Goal: Information Seeking & Learning: Learn about a topic

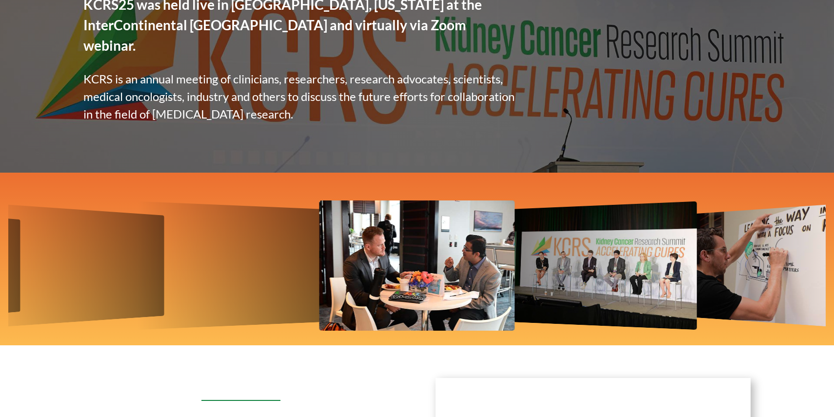
click at [272, 229] on img "12 / 12" at bounding box center [231, 265] width 188 height 129
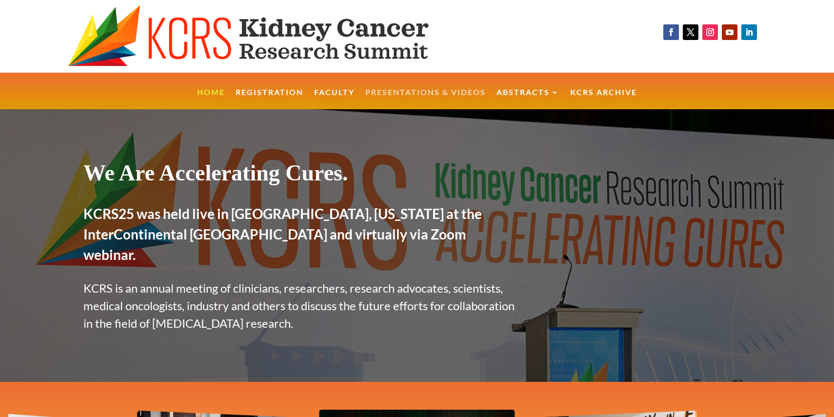
click at [452, 90] on link "Presentations & Videos" at bounding box center [425, 99] width 120 height 21
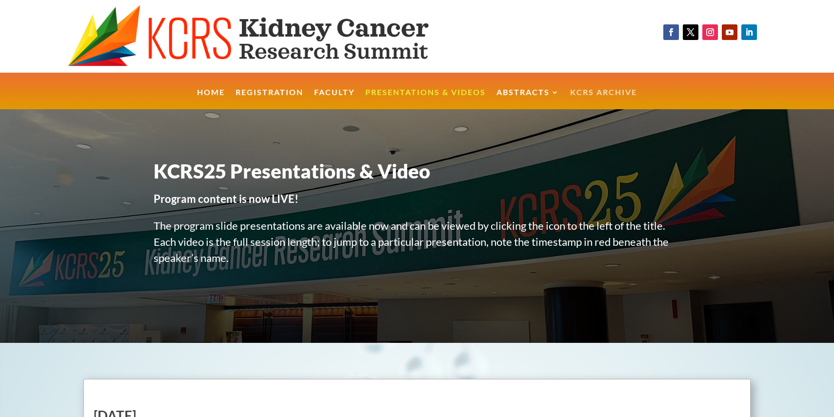
click at [611, 90] on link "KCRS Archive" at bounding box center [603, 99] width 67 height 21
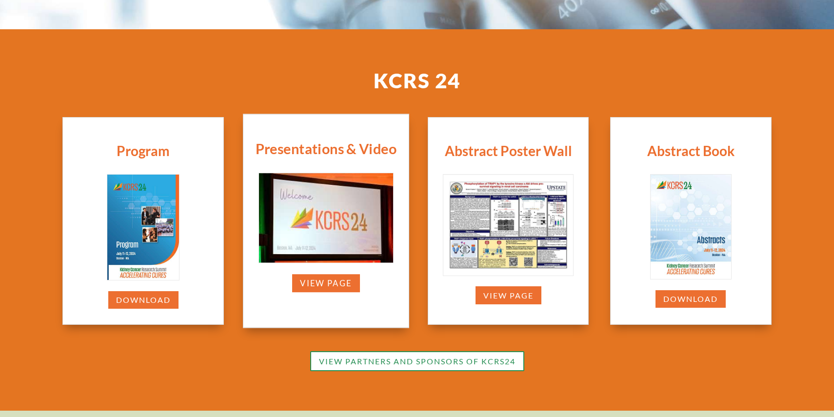
click at [340, 244] on img at bounding box center [325, 217] width 134 height 89
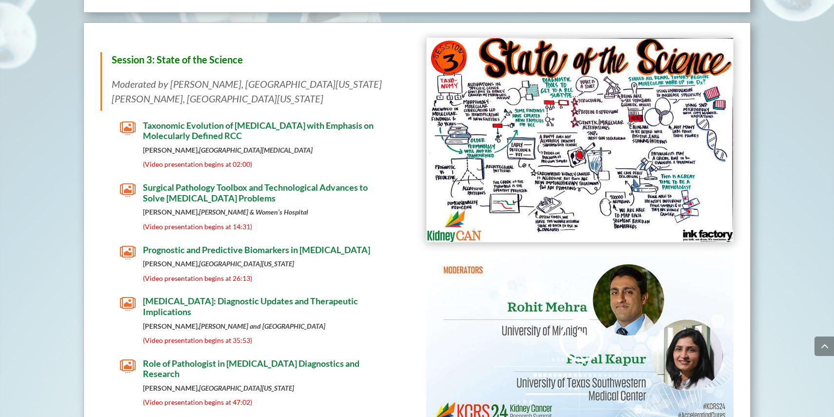
scroll to position [1608, 0]
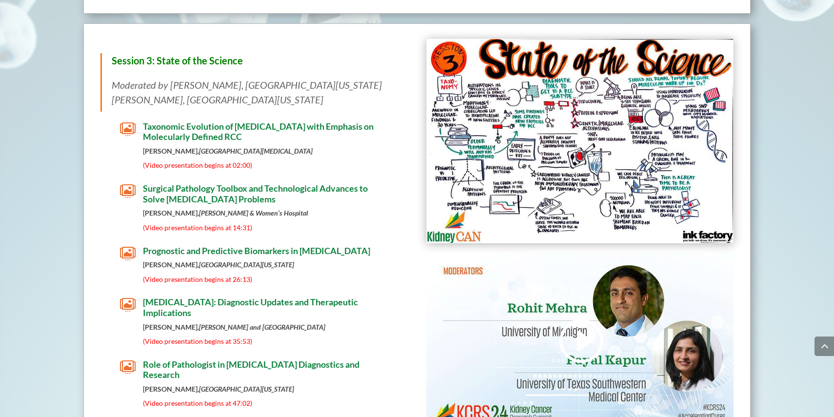
click at [299, 247] on span "Prognostic and Predictive Biomarkers in Kidney Cancer" at bounding box center [256, 250] width 227 height 11
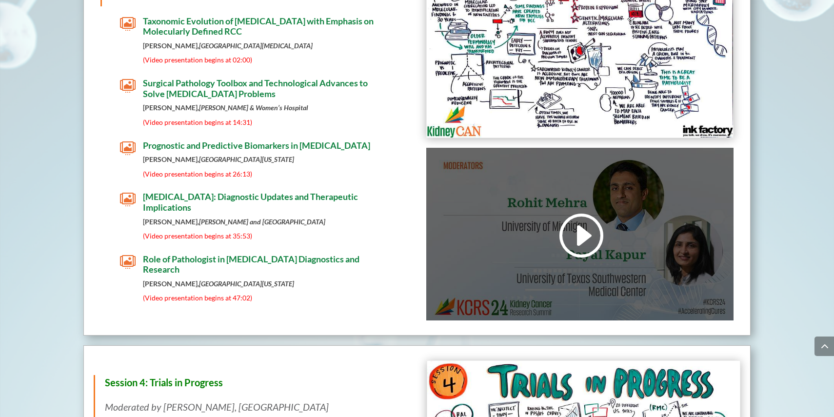
scroll to position [1712, 0]
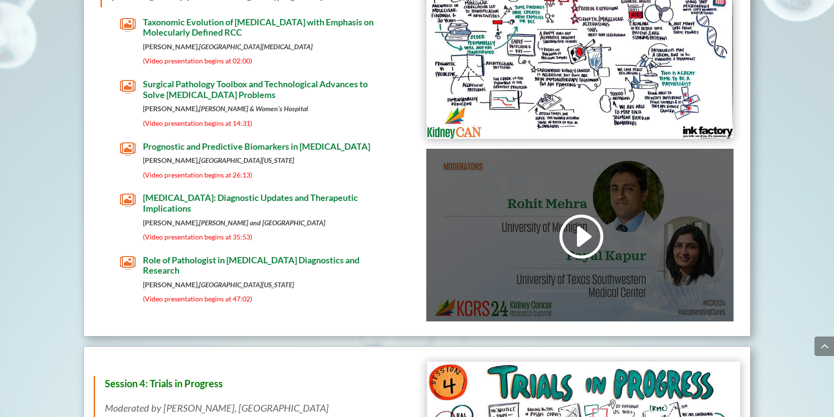
click at [570, 205] on div at bounding box center [579, 235] width 307 height 173
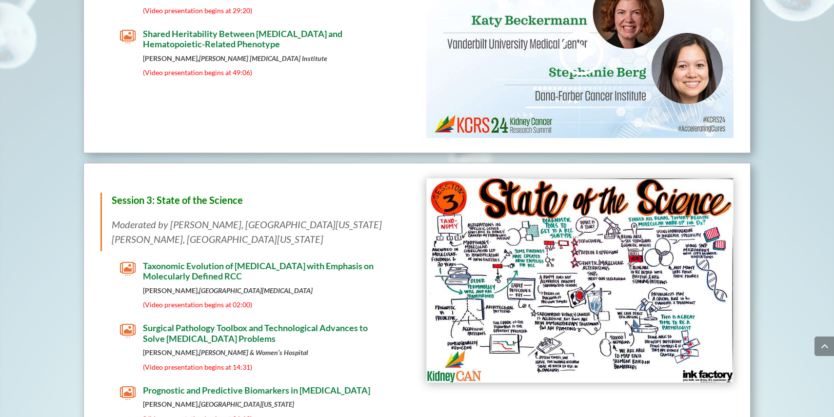
scroll to position [1399, 0]
